Goal: Task Accomplishment & Management: Complete application form

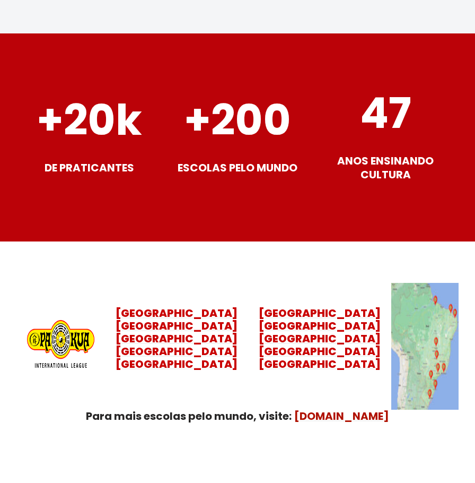
scroll to position [4238, 0]
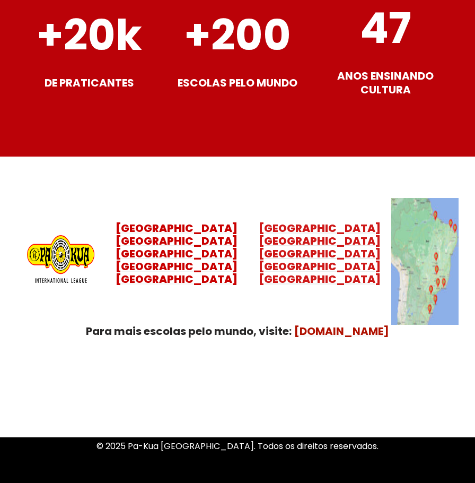
click at [315, 246] on mark "Minas Gerais Distrito Federal Rio Grande do Norte" at bounding box center [320, 266] width 122 height 40
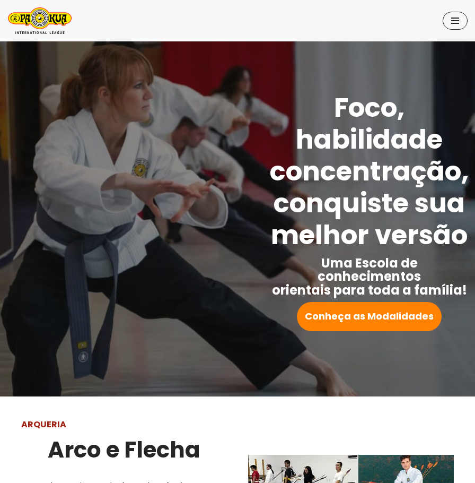
click at [455, 20] on span "Menu de navegação" at bounding box center [455, 21] width 8 height 6
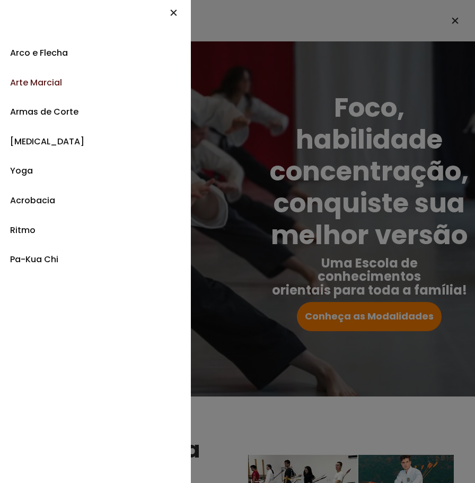
click at [54, 87] on link "Arte Marcial" at bounding box center [95, 83] width 171 height 30
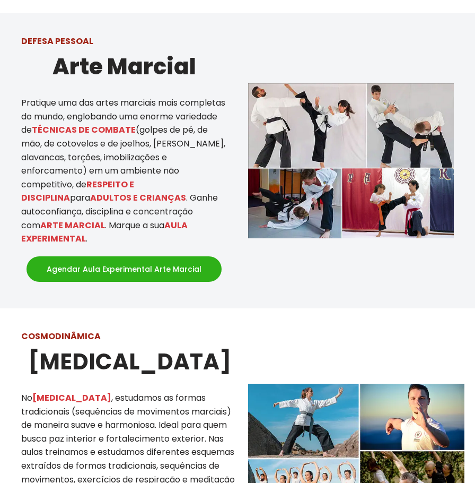
click at [119, 256] on link "Agendar Aula Experimental Arte Marcial" at bounding box center [124, 268] width 195 height 25
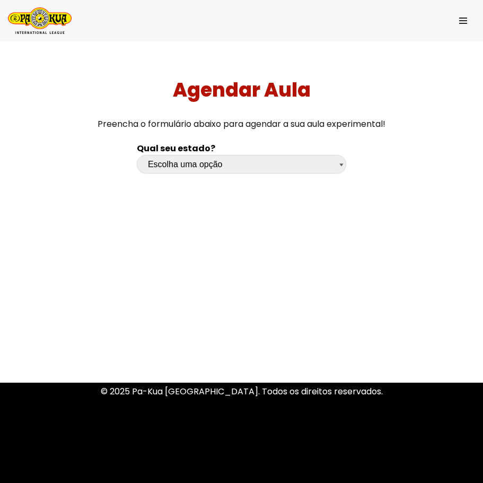
click at [196, 170] on select "Escolha uma opção Rio Grande do Sul Santa Catarina Paraná São Paulo Rio de Jane…" at bounding box center [242, 164] width 210 height 19
select select "df"
click at [137, 155] on select "Escolha uma opção Rio Grande do Sul Santa Catarina Paraná São Paulo Rio de Jane…" at bounding box center [242, 164] width 210 height 19
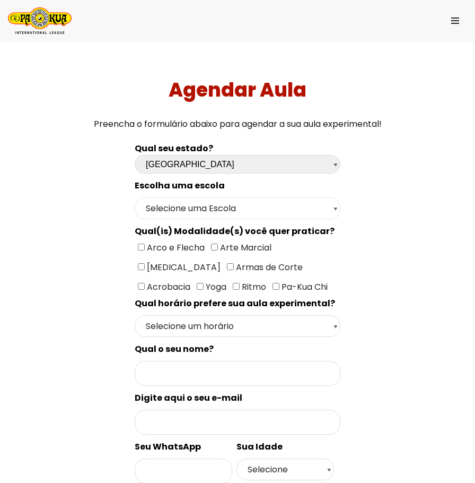
click at [214, 215] on select "Selecione uma Escola Brasília - Escola Brasília" at bounding box center [238, 208] width 206 height 22
select select "Brasília - Escola Brasília"
click at [135, 197] on select "Selecione uma Escola Brasília - Escola Brasília" at bounding box center [238, 208] width 206 height 22
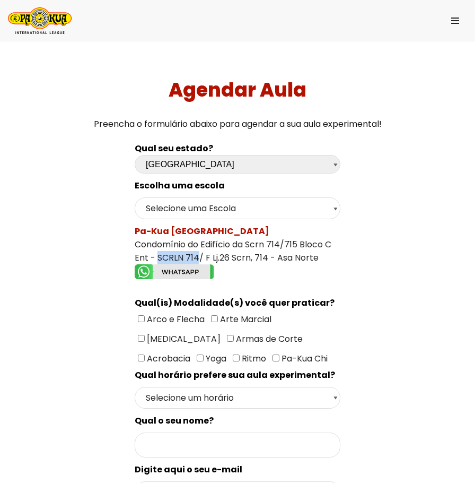
drag, startPoint x: 197, startPoint y: 258, endPoint x: 154, endPoint y: 257, distance: 42.4
click at [154, 257] on div "Pa-Kua Brasília Condomínio do Edifício da Scrn 714/715 Bloco C Ent - SCRLN 714/…" at bounding box center [238, 253] width 206 height 58
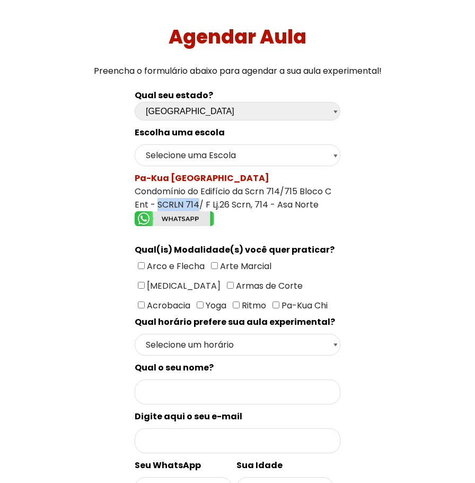
click at [138, 266] on input"] "Arco e Flecha" at bounding box center [141, 265] width 7 height 7
checkbox input"] "true"
click at [213, 264] on input"] "Arte Marcial" at bounding box center [214, 265] width 7 height 7
checkbox input"] "true"
click at [145, 282] on input"] "[MEDICAL_DATA]" at bounding box center [141, 285] width 7 height 7
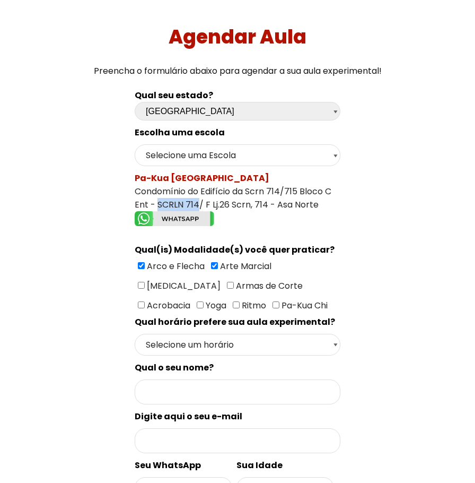
checkbox input"] "true"
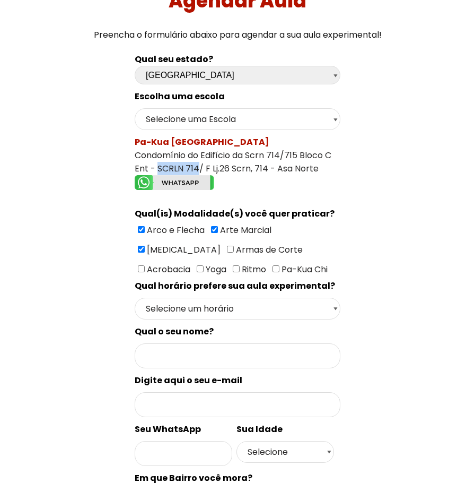
scroll to position [159, 0]
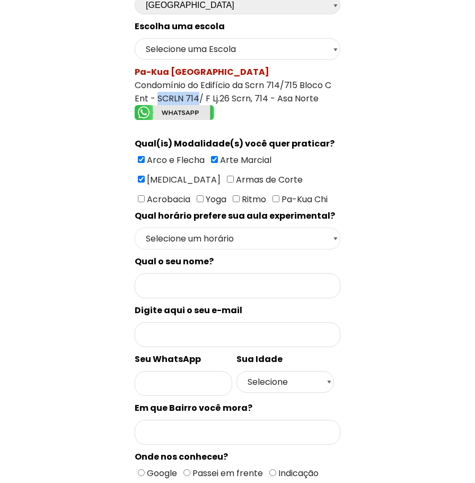
click at [289, 247] on select "Selecione um horário Manhã Tarde Noite" at bounding box center [238, 239] width 206 height 22
select select "Noite"
click at [135, 228] on select "Selecione um horário Manhã Tarde Noite" at bounding box center [238, 239] width 206 height 22
click at [192, 287] on input "Formulário de contacto" at bounding box center [238, 285] width 206 height 25
type input "JANAINA CALDAS MONTEIRO GUIMARAES"
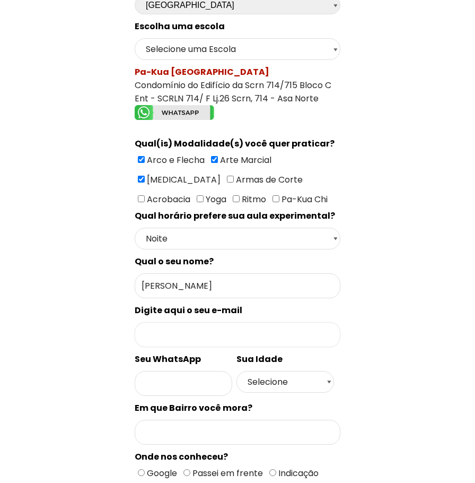
type input "drjanainacaldas@gmail.com"
type input "61998163586"
type input "Cruzeiro Novo"
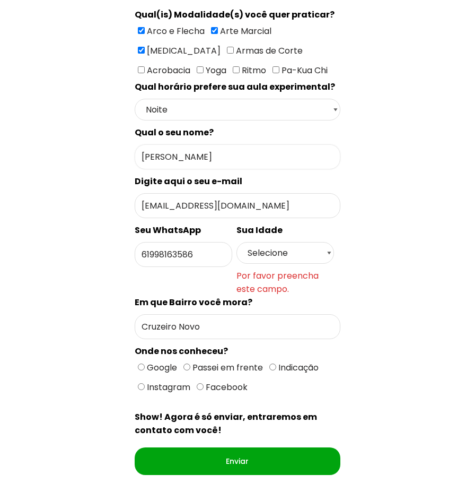
scroll to position [318, 0]
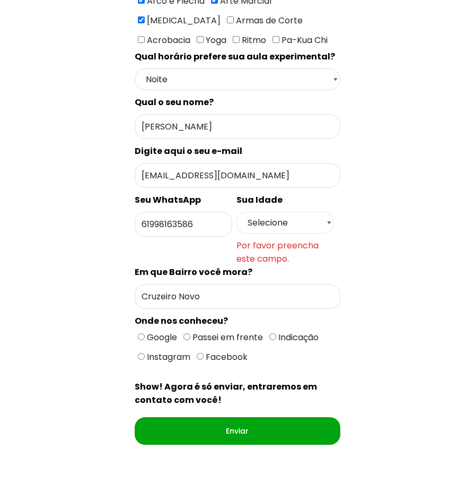
click at [327, 225] on select "Selecione 18 19 20 21 22 23 24 25 26 27 28 29 30 31 32 33 34 35 36 37 38 39 40 …" at bounding box center [286, 223] width 98 height 22
select select "40"
click at [237, 212] on select "Selecione 18 19 20 21 22 23 24 25 26 27 28 29 30 31 32 33 34 35 36 37 38 39 40 …" at bounding box center [286, 223] width 98 height 22
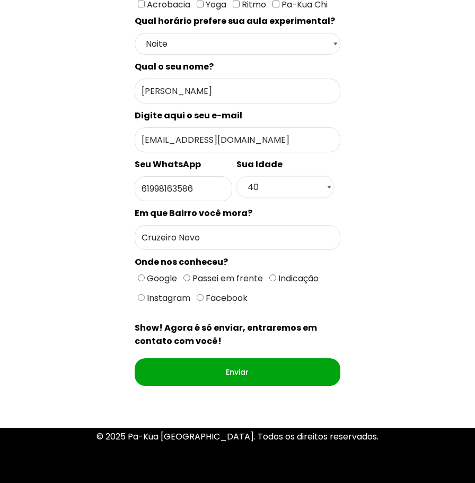
scroll to position [399, 0]
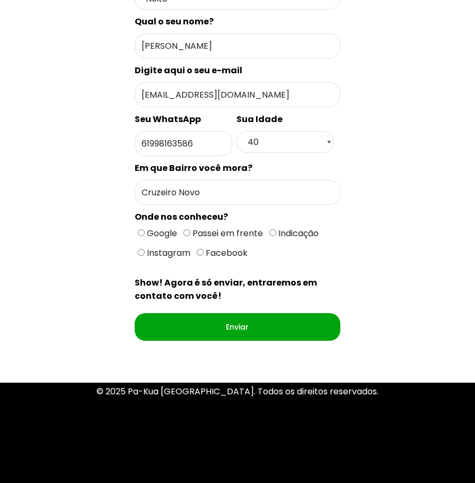
click at [138, 236] on input "Google" at bounding box center [141, 232] width 7 height 7
radio input "true"
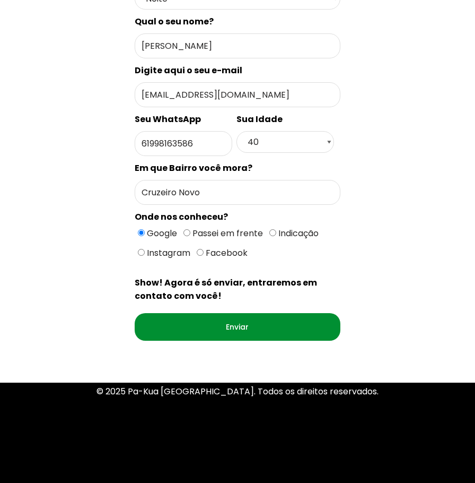
click at [213, 335] on input "Enviar" at bounding box center [238, 327] width 206 height 28
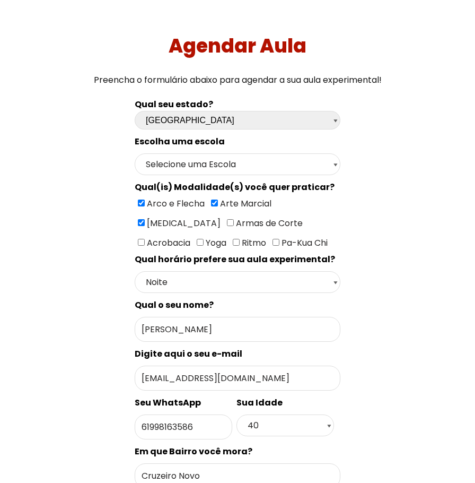
scroll to position [0, 0]
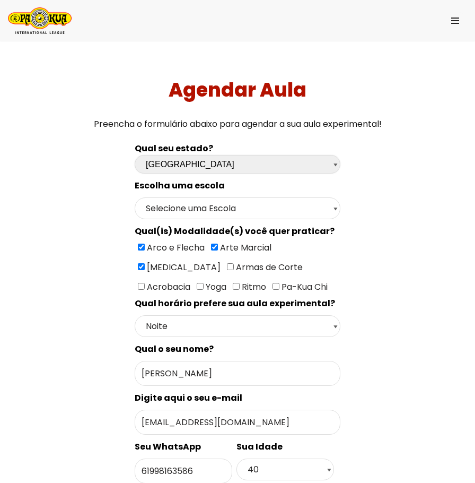
click at [316, 168] on select "Escolha uma opção Rio Grande do Sul Santa Catarina Paraná São Paulo Rio de Jane…" at bounding box center [238, 164] width 206 height 19
click at [318, 199] on select "Selecione uma Escola Brasília - Escola Brasília" at bounding box center [238, 208] width 206 height 22
select select "Brasília - [GEOGRAPHIC_DATA]"
click at [135, 197] on select "Selecione uma Escola Brasília - Escola Brasília" at bounding box center [238, 208] width 206 height 22
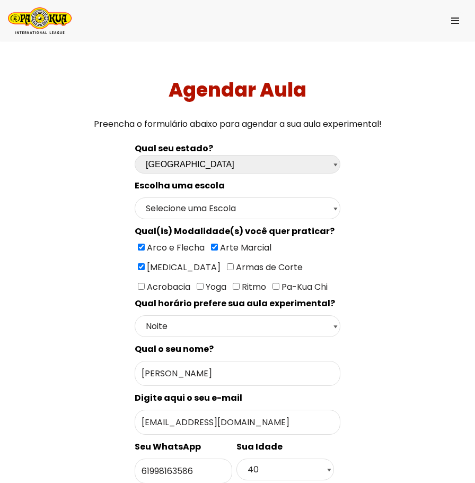
click at [0, 0] on div "Pa-Kua Brasília Condomínio do Edifício da Scrn 714/715 Bloco C Ent - SCRLN 714/…" at bounding box center [0, 0] width 0 height 0
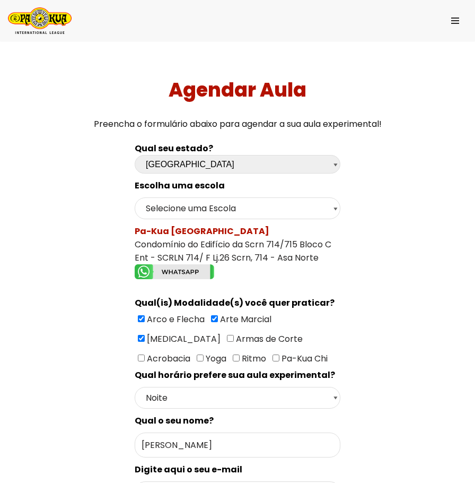
drag, startPoint x: 78, startPoint y: 36, endPoint x: 78, endPoint y: 6, distance: 29.7
click at [80, 23] on div "Menu de navegação" at bounding box center [237, 20] width 475 height 41
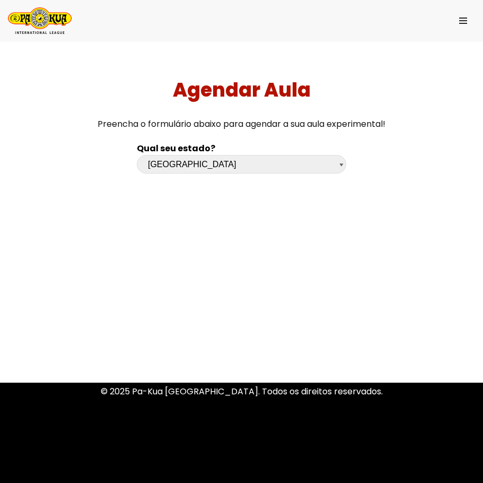
select select "df"
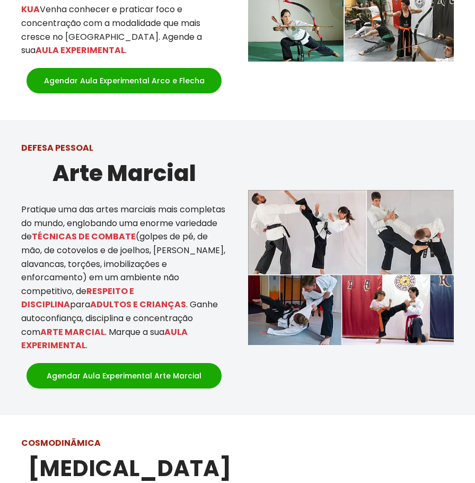
scroll to position [318, 0]
